Goal: Use online tool/utility: Utilize a website feature to perform a specific function

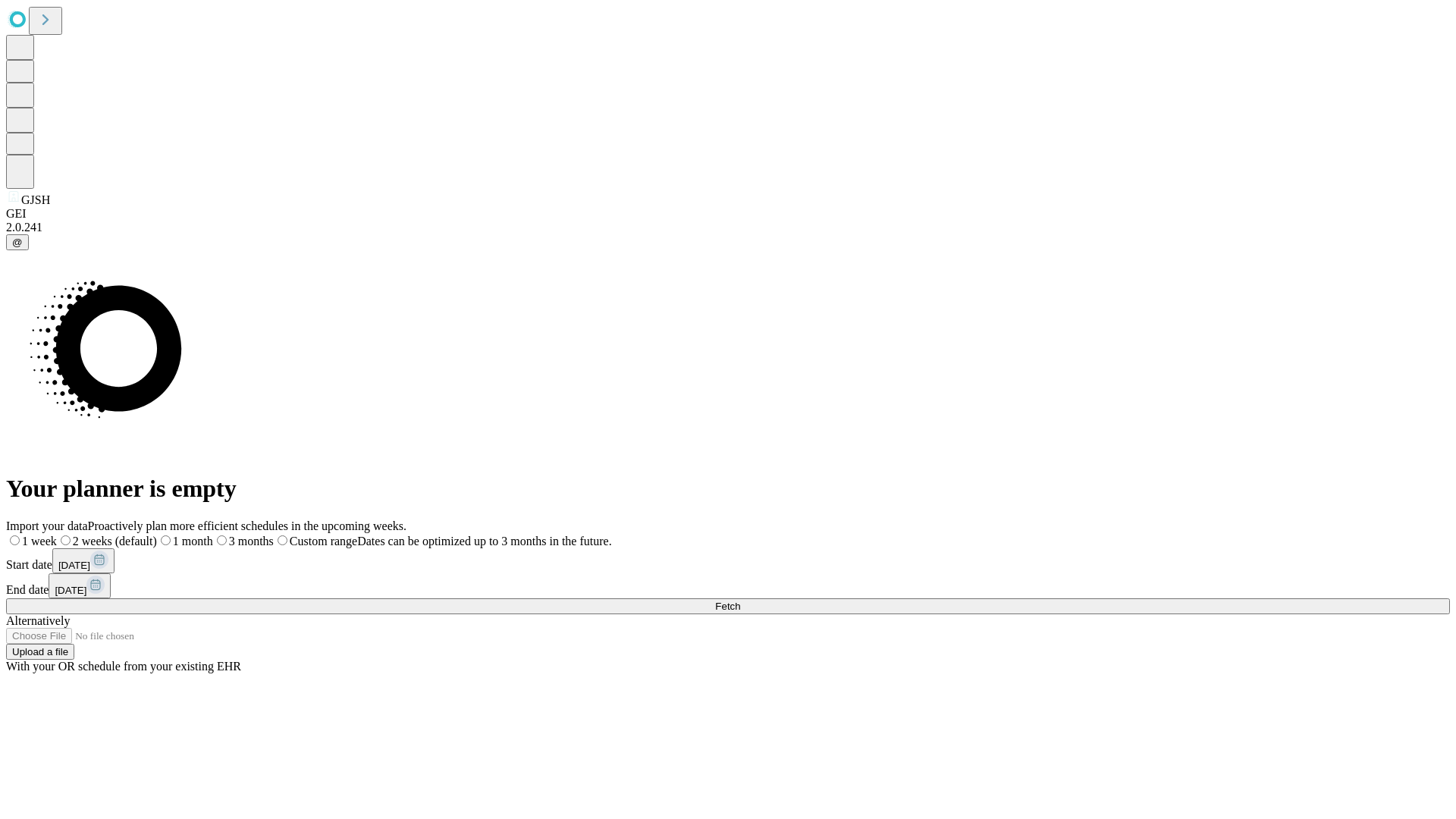
click at [740, 600] on span "Fetch" at bounding box center [728, 606] width 25 height 11
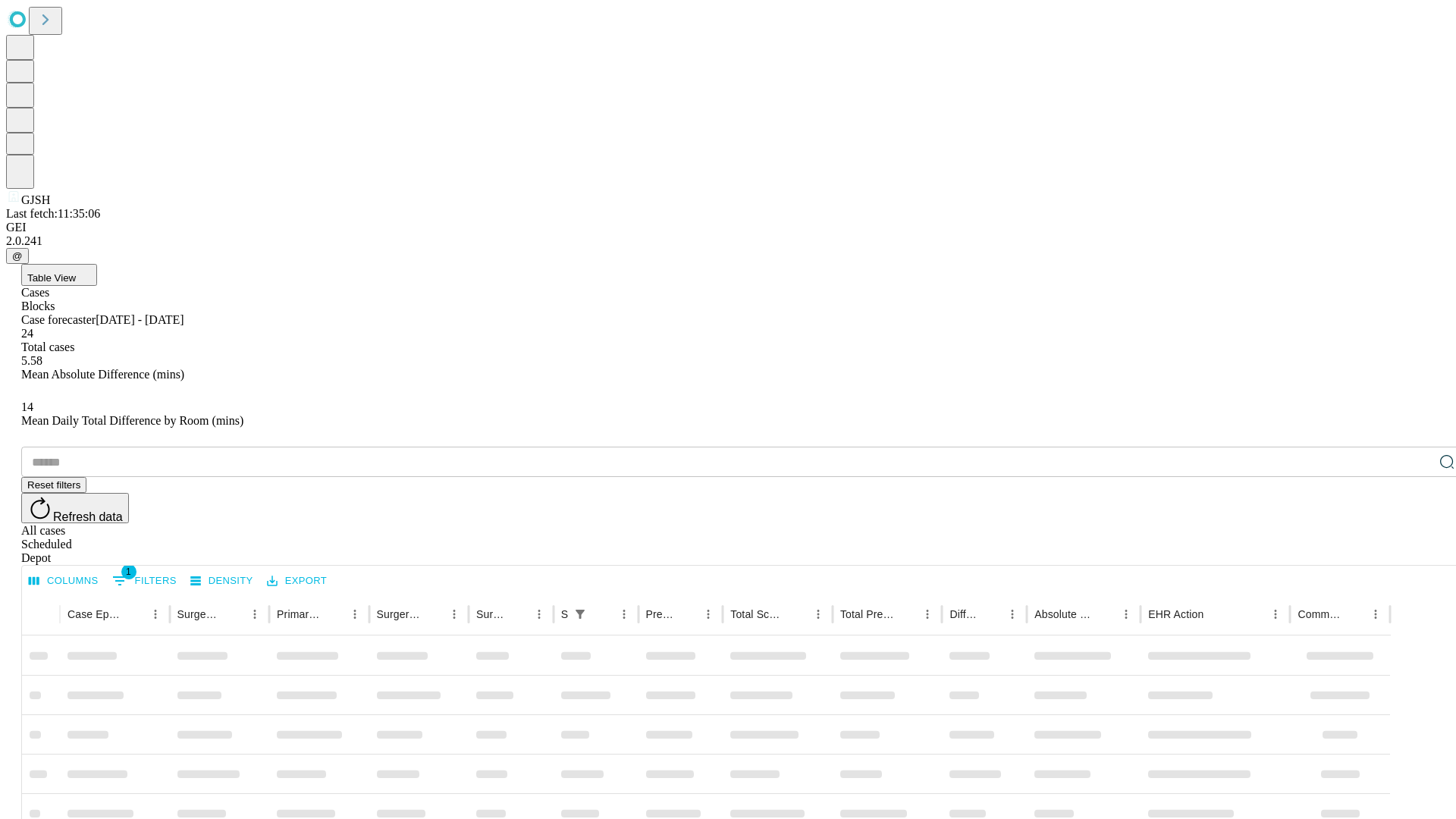
click at [75, 272] on span "Table View" at bounding box center [52, 278] width 49 height 11
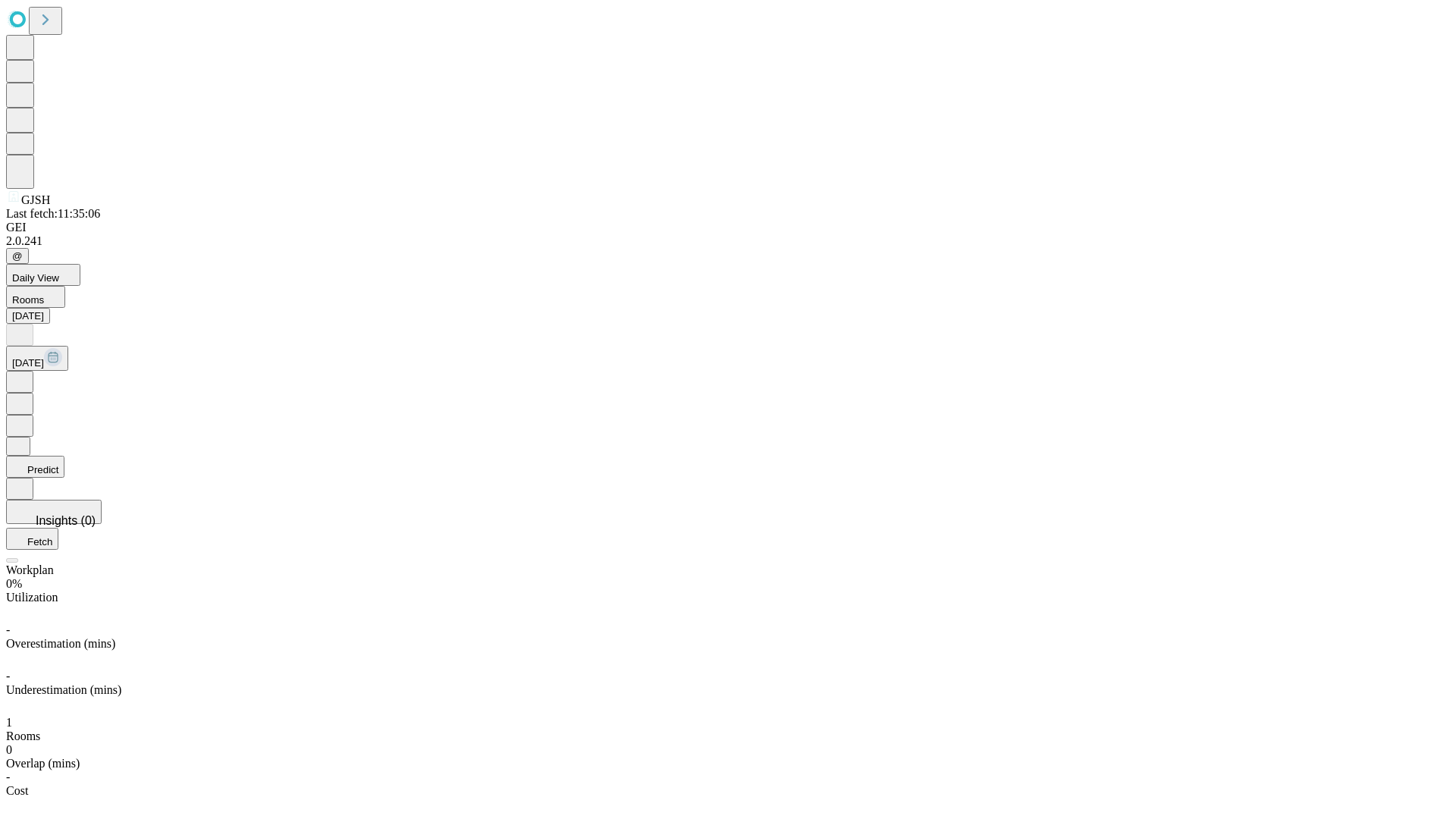
click at [65, 455] on button "Predict" at bounding box center [34, 466] width 58 height 22
